Goal: Communication & Community: Answer question/provide support

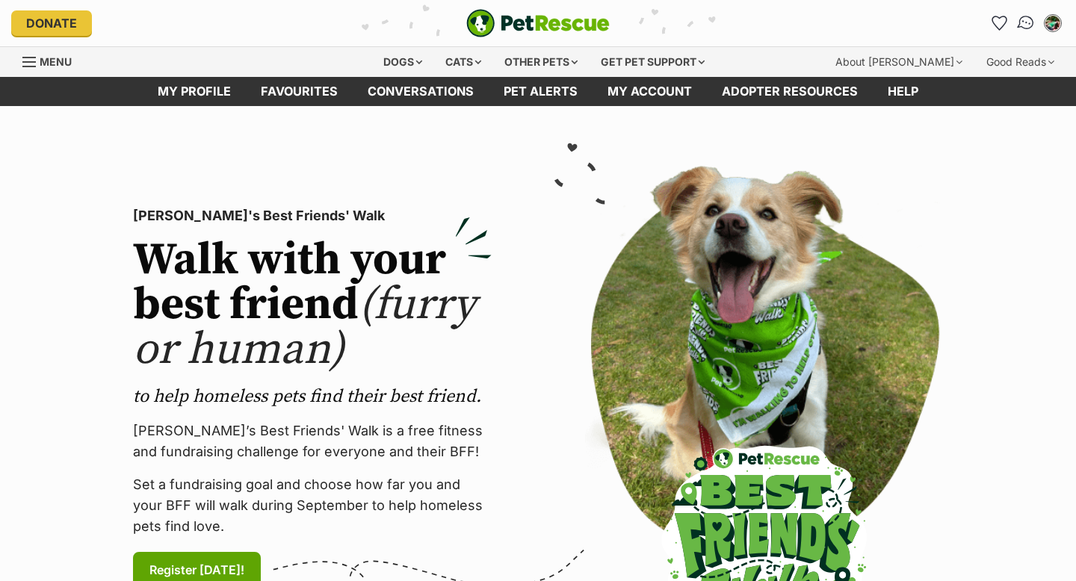
click at [1022, 25] on img "Conversations" at bounding box center [1026, 22] width 20 height 19
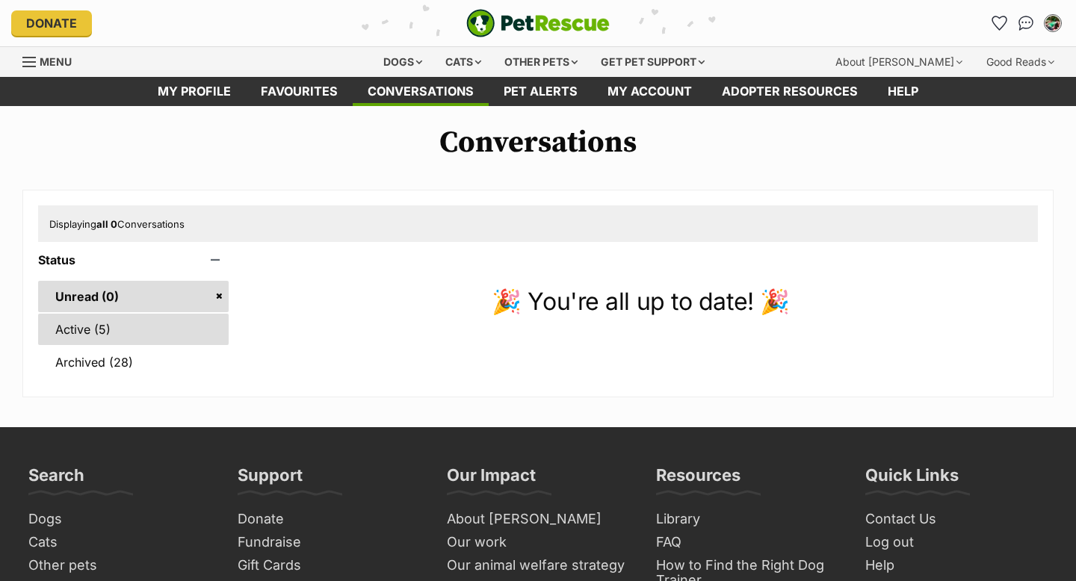
click at [146, 328] on link "Active (5)" at bounding box center [133, 329] width 190 height 31
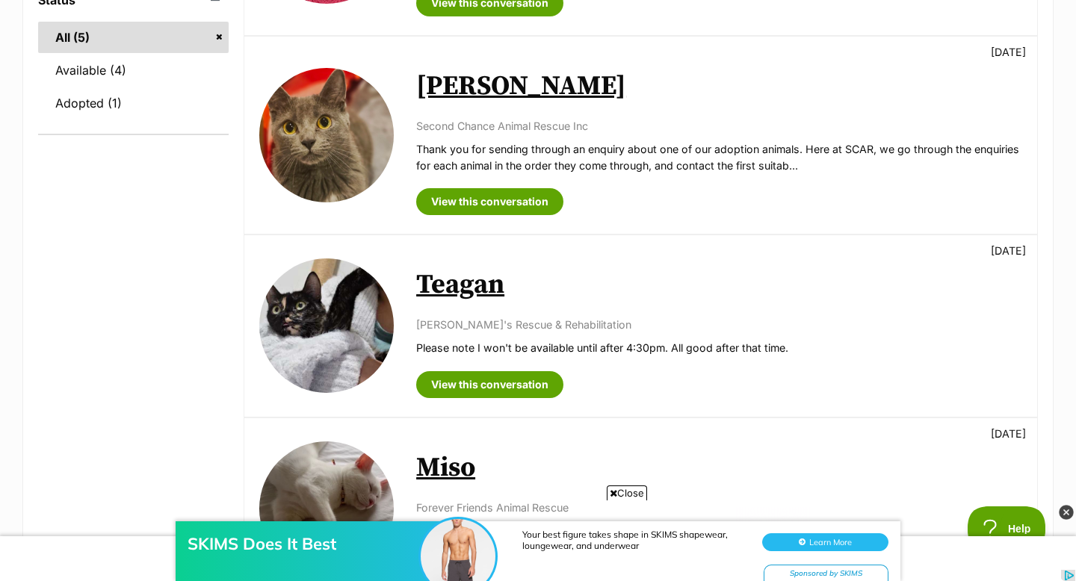
scroll to position [409, 0]
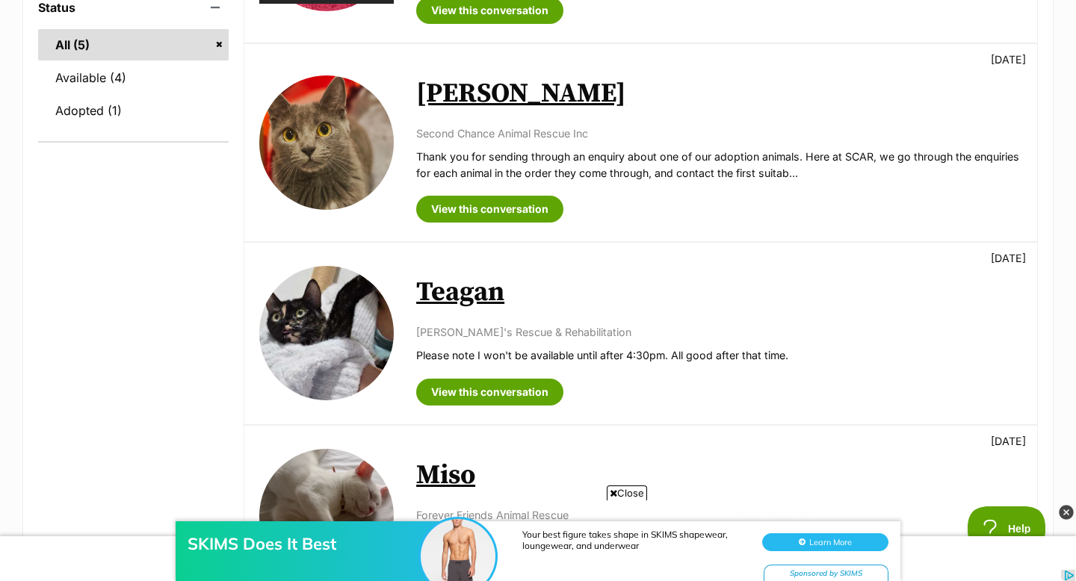
click at [478, 283] on link "Teagan" at bounding box center [460, 293] width 88 height 34
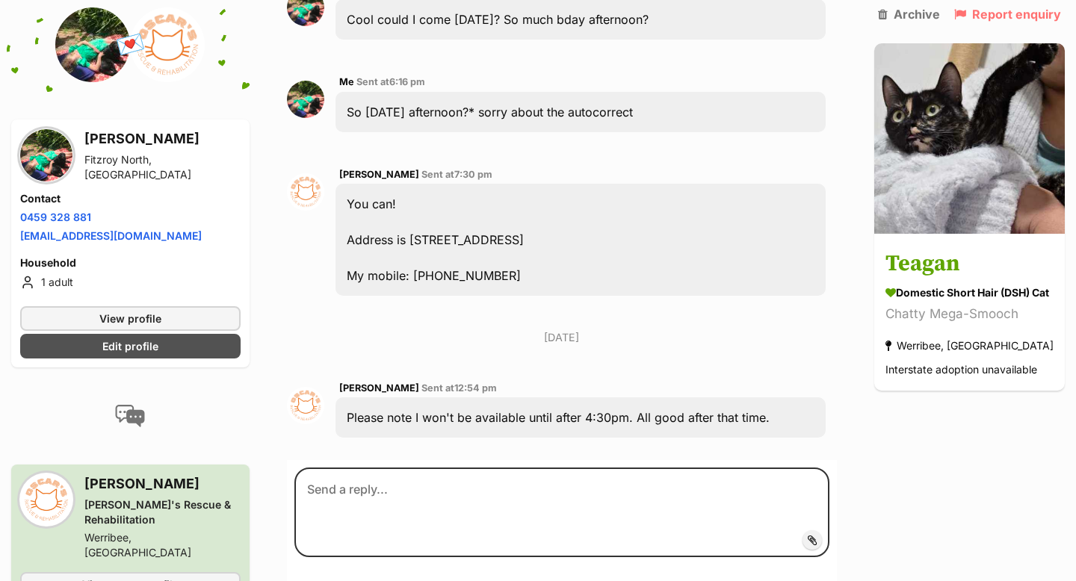
scroll to position [1828, 0]
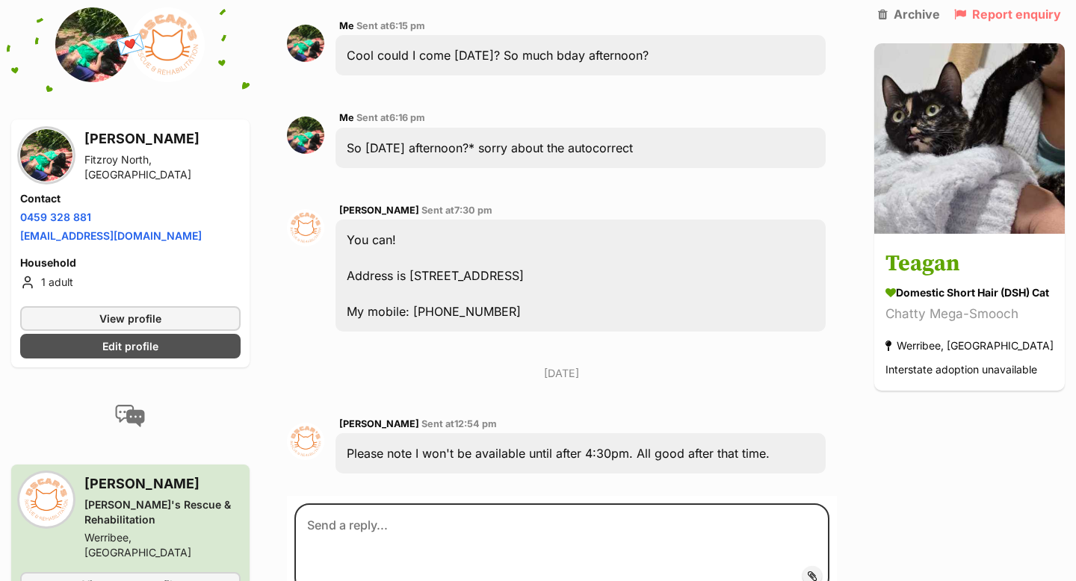
drag, startPoint x: 577, startPoint y: 213, endPoint x: 407, endPoint y: 219, distance: 169.6
click at [407, 220] on div "You can! Address is 70 Welcome Rd, Diggers Rest My mobile: 0433 267 345" at bounding box center [580, 276] width 490 height 112
copy div "70 Welcome Rd, Diggers Rest"
